Goal: Check status: Check status

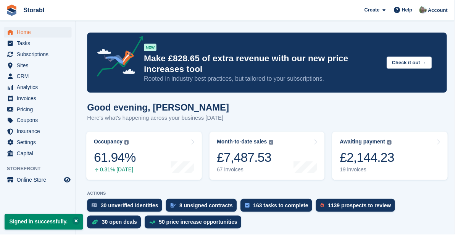
click at [351, 149] on div "Awaiting payment The total outstanding balance on all open invoices. £2,144.23 …" at bounding box center [369, 156] width 55 height 35
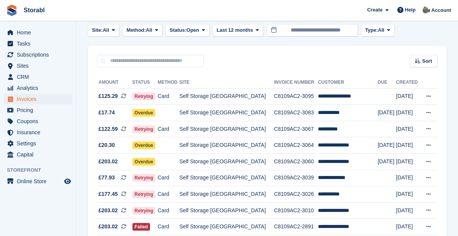
scroll to position [43, 0]
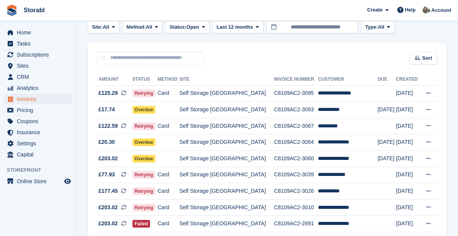
click at [236, 97] on td "Self Storage [GEOGRAPHIC_DATA]" at bounding box center [226, 93] width 95 height 16
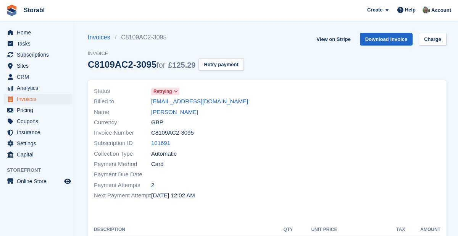
click at [165, 145] on link "101691" at bounding box center [160, 143] width 19 height 9
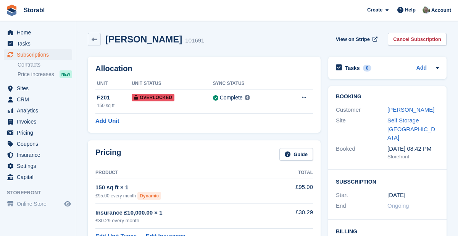
click at [49, 218] on aside "Home Tasks Subscriptions Subscriptions Subscriptions Contracts Price increases …" at bounding box center [38, 119] width 76 height 197
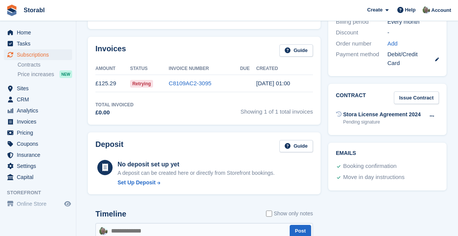
scroll to position [230, 0]
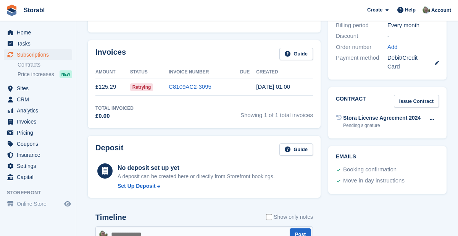
click at [198, 87] on link "C8109AC2-3095" at bounding box center [190, 86] width 43 height 6
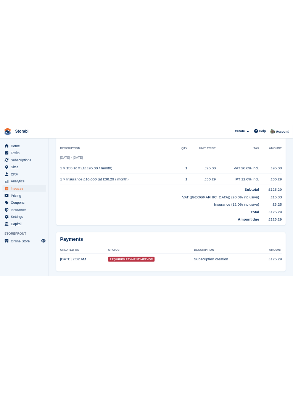
scroll to position [66, 0]
